Goal: Information Seeking & Learning: Find specific fact

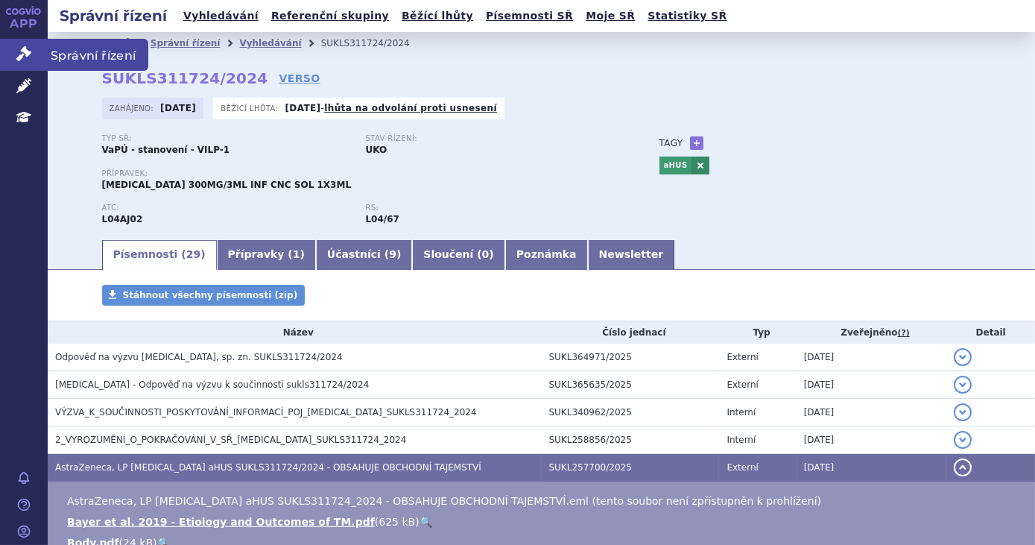
click at [16, 57] on icon at bounding box center [23, 53] width 15 height 15
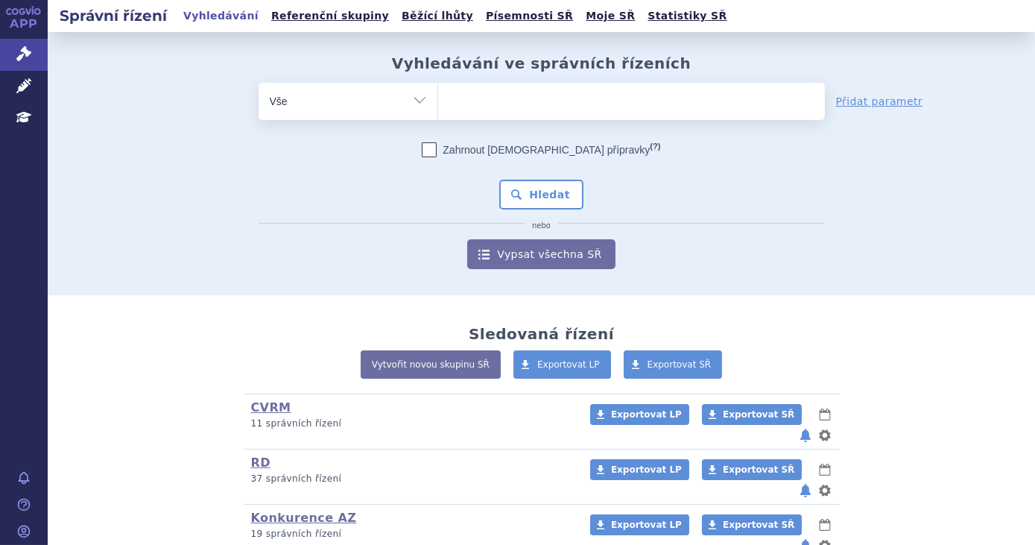
click at [470, 116] on span at bounding box center [631, 101] width 387 height 37
click at [438, 116] on select at bounding box center [437, 100] width 1 height 37
type input "ke"
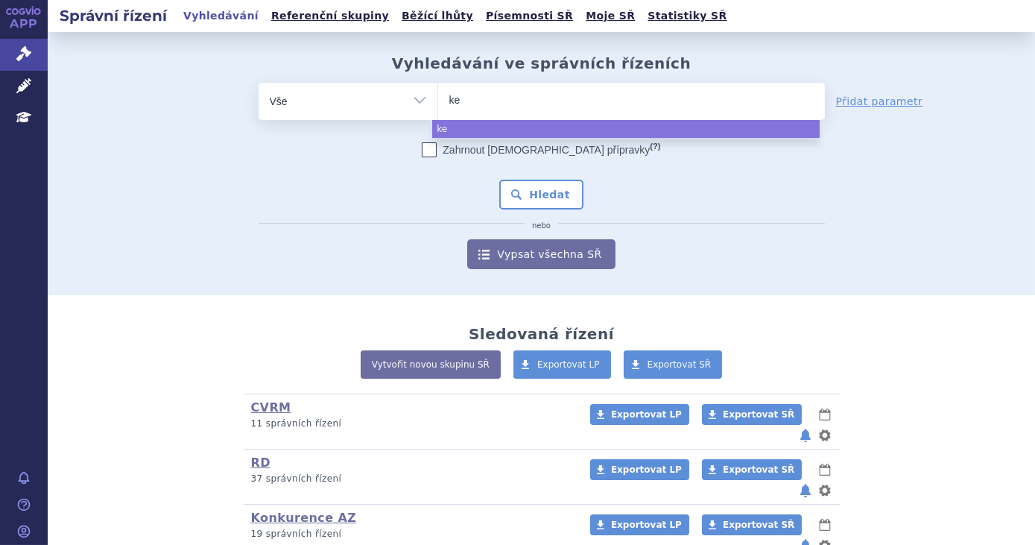
type input "key"
type input "keytr"
type input "keytru"
type input "keytrud"
type input "[MEDICAL_DATA]"
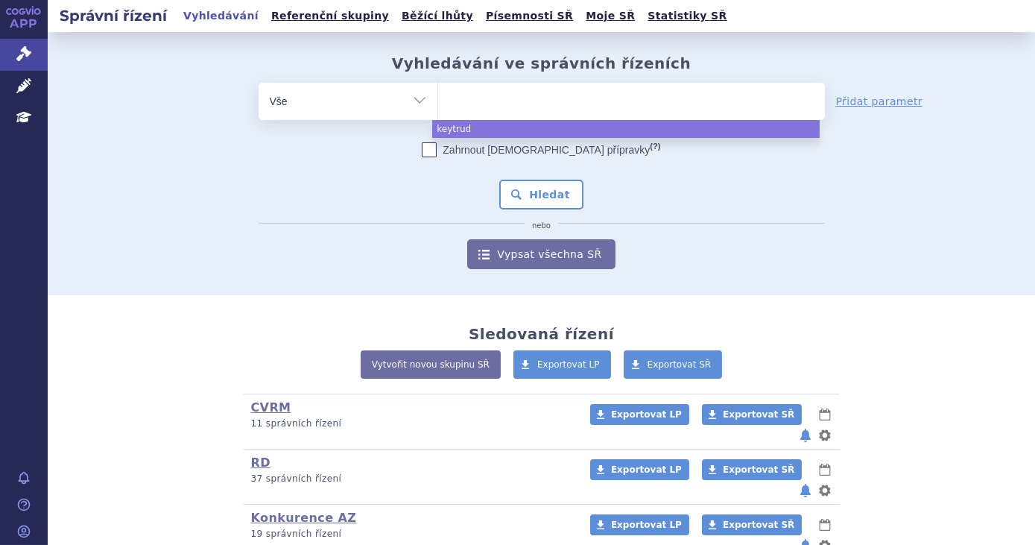
select select "[MEDICAL_DATA]"
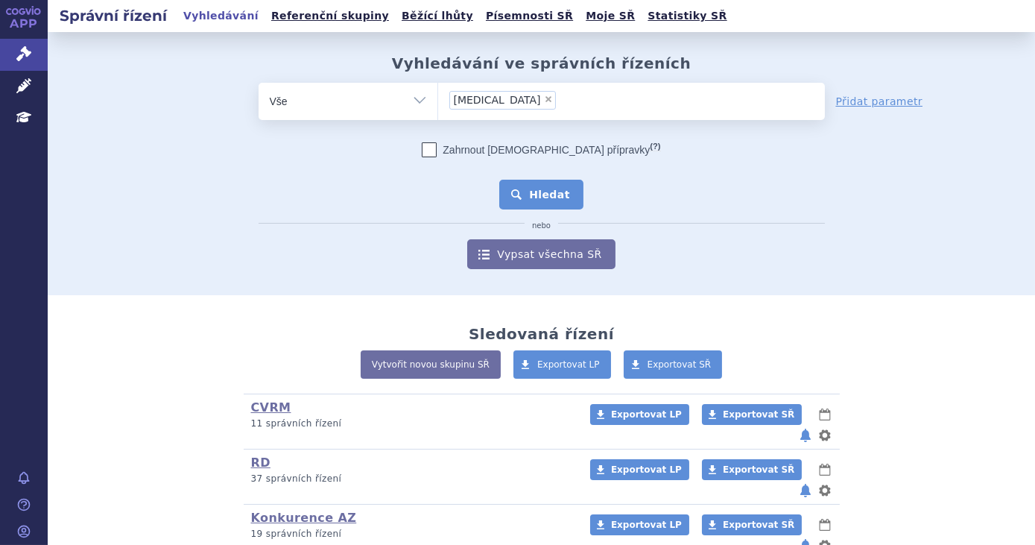
click at [542, 194] on button "Hledat" at bounding box center [541, 195] width 84 height 30
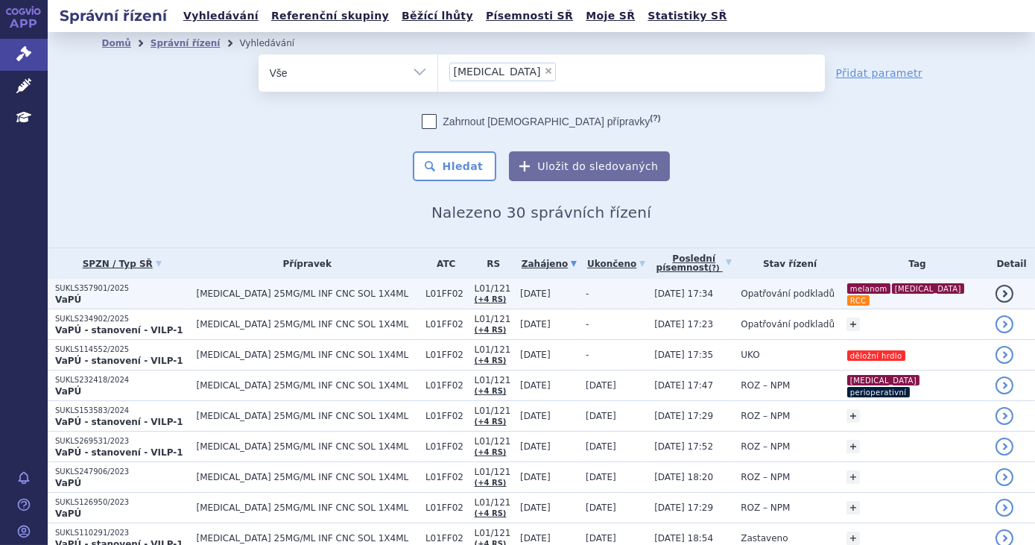
click at [589, 293] on td "-" at bounding box center [612, 294] width 69 height 31
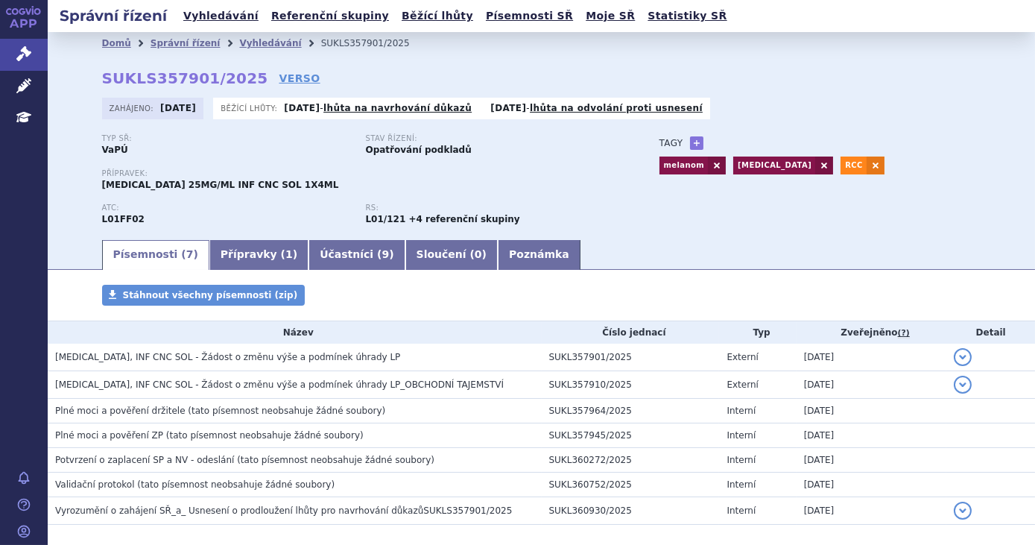
scroll to position [45, 0]
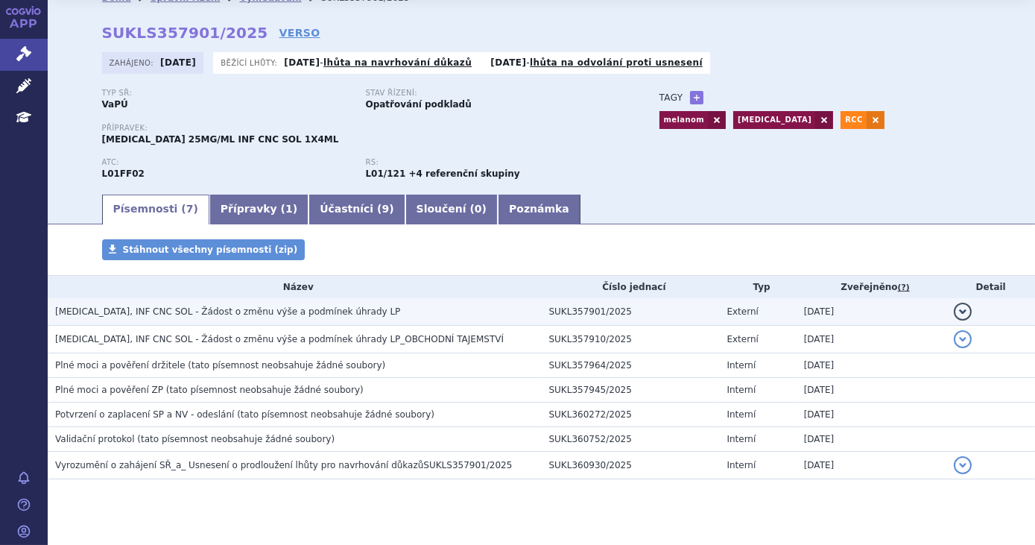
click at [412, 305] on h3 "KEYTRUDA, INF CNC SOL - Žádost o změnu výše a podmínek úhrady LP" at bounding box center [298, 311] width 486 height 15
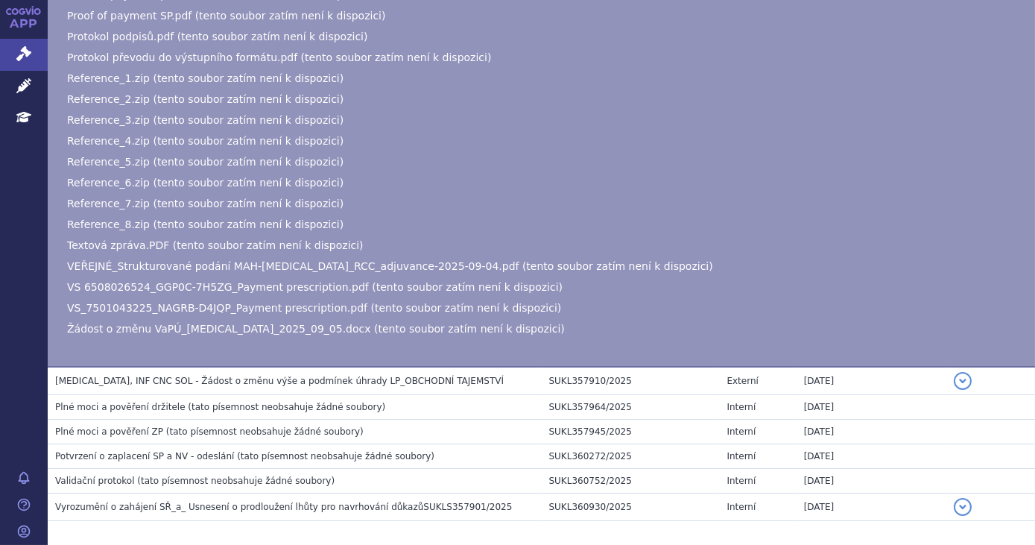
scroll to position [417, 0]
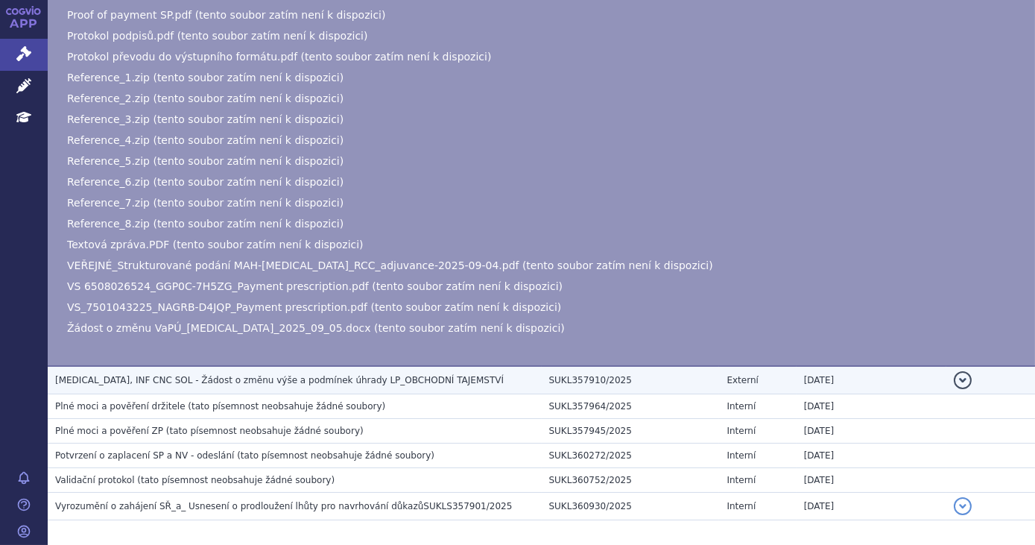
click at [389, 381] on span "KEYTRUDA, INF CNC SOL - Žádost o změnu výše a podmínek úhrady LP_OBCHODNÍ TAJEM…" at bounding box center [279, 380] width 448 height 10
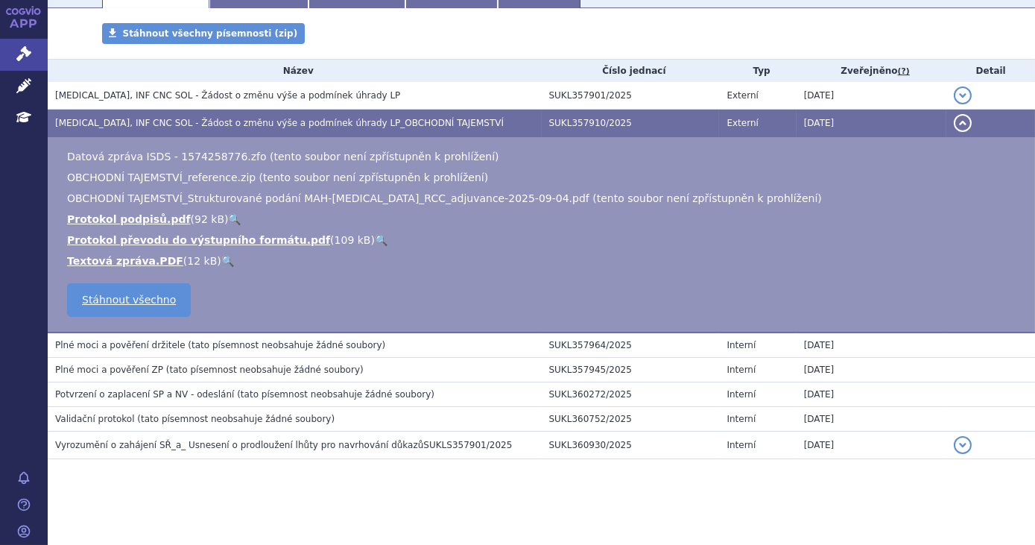
scroll to position [264, 0]
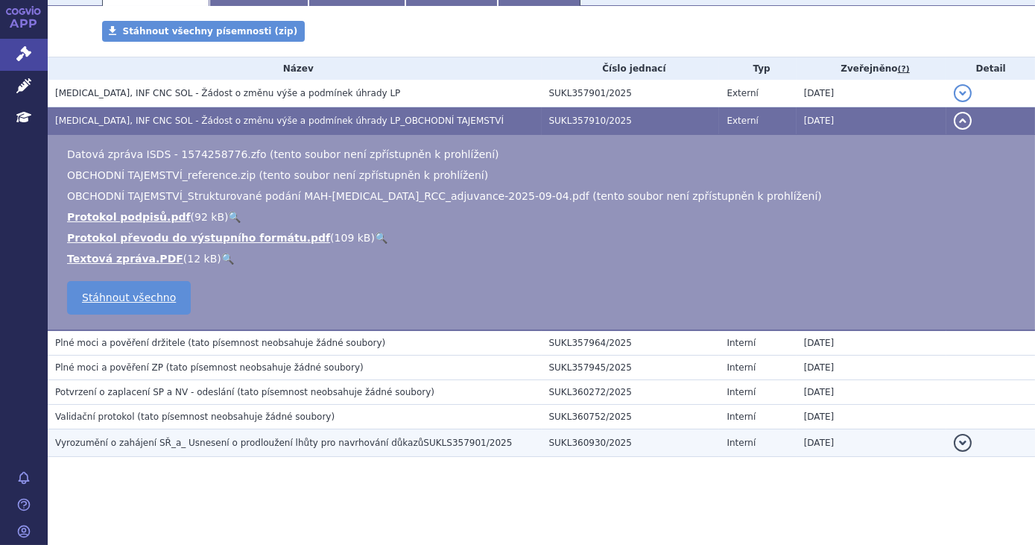
click at [409, 437] on span "Vyrozumění o zahájení SŘ_a_ Usnesení o prodloužení lhůty pro navrhování důkazůS…" at bounding box center [283, 442] width 457 height 10
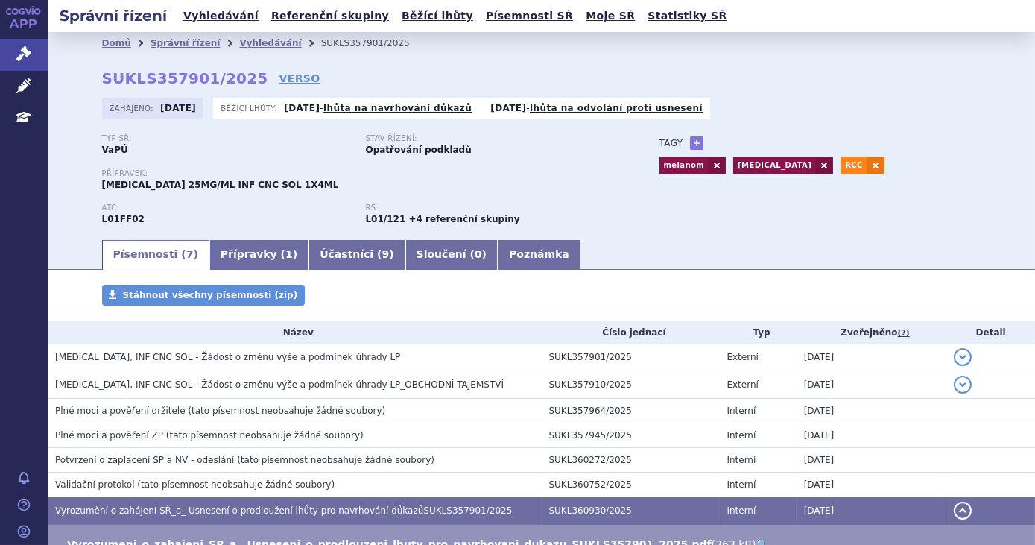
scroll to position [0, 0]
